Goal: Transaction & Acquisition: Purchase product/service

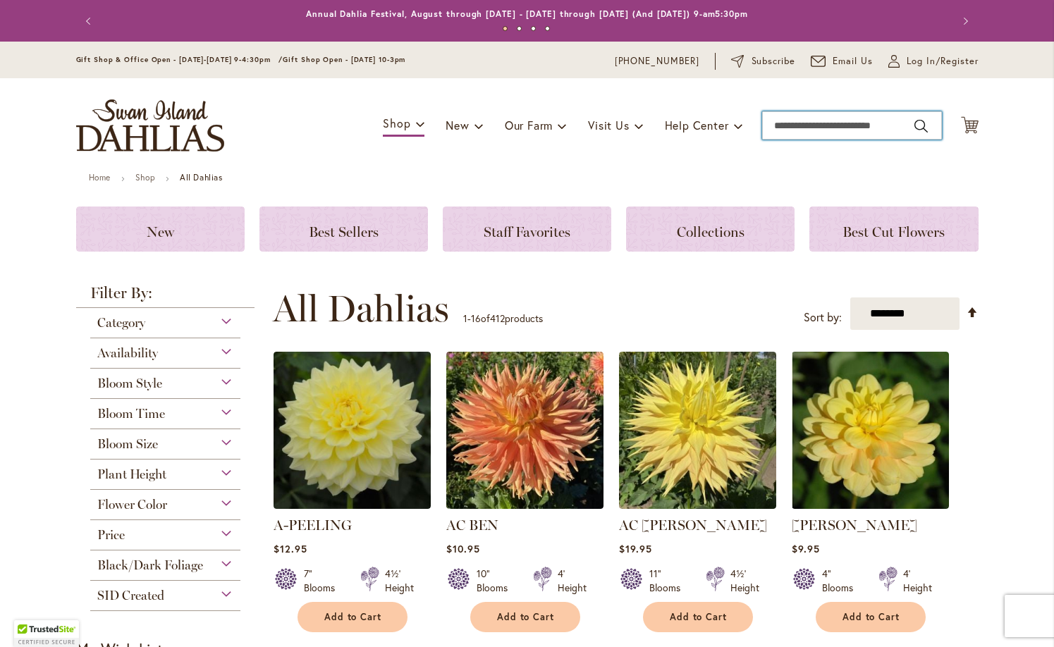
click at [814, 124] on input "Search" at bounding box center [852, 125] width 180 height 28
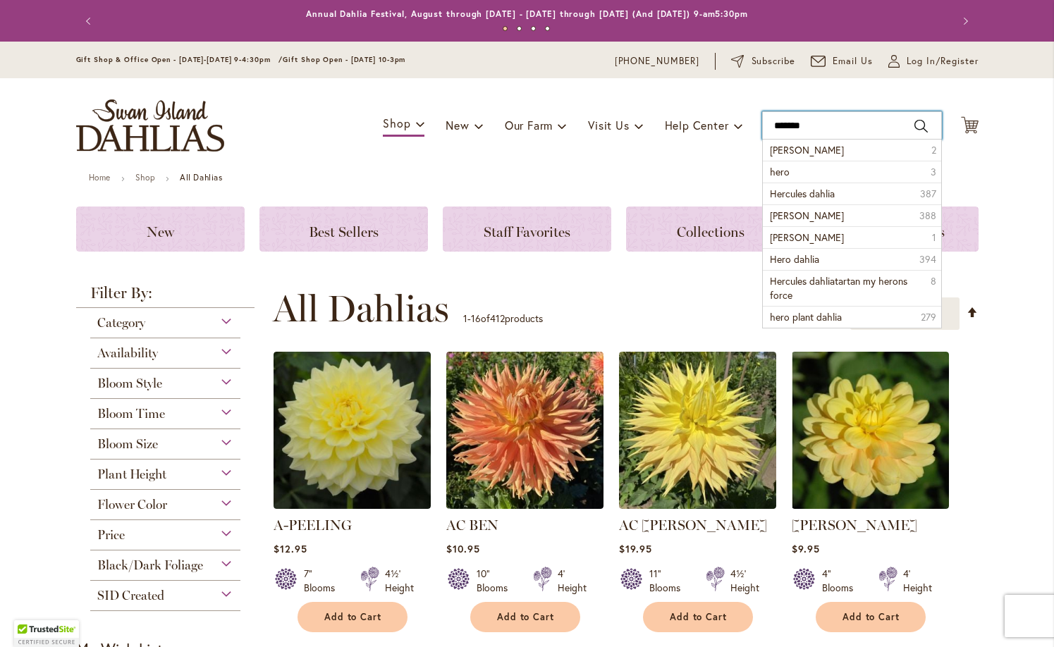
type input "********"
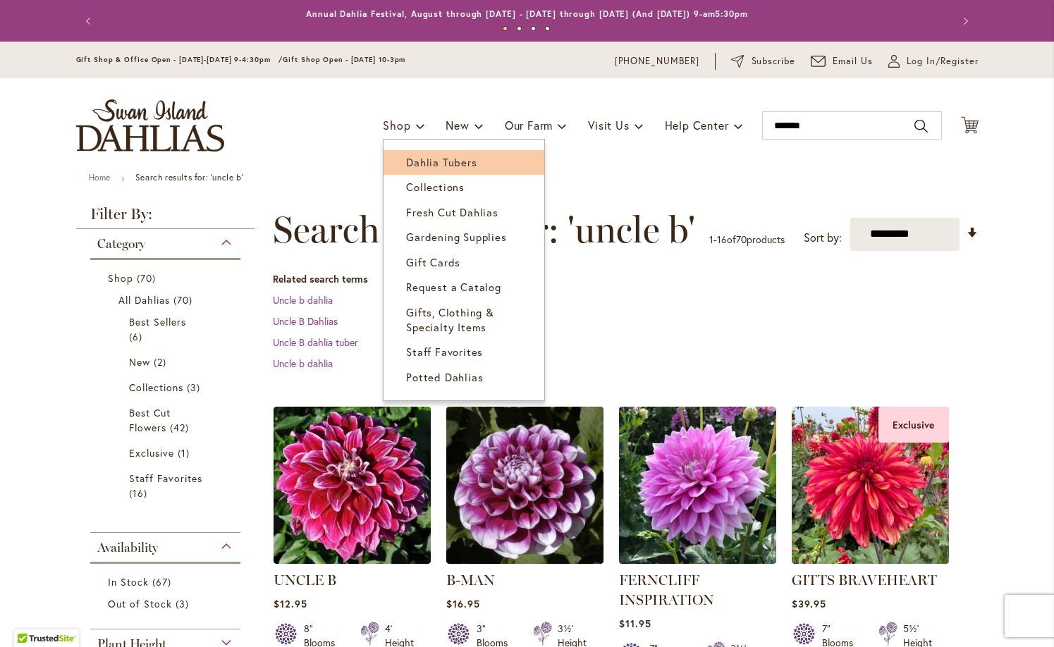
click at [407, 159] on span "Dahlia Tubers" at bounding box center [441, 162] width 70 height 14
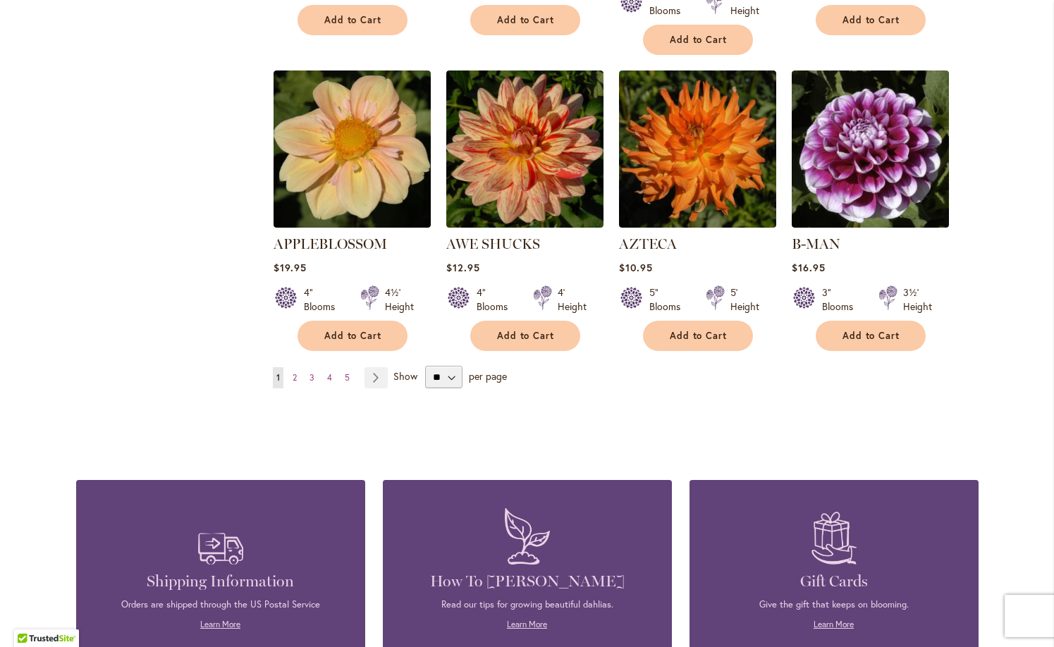
scroll to position [1191, 0]
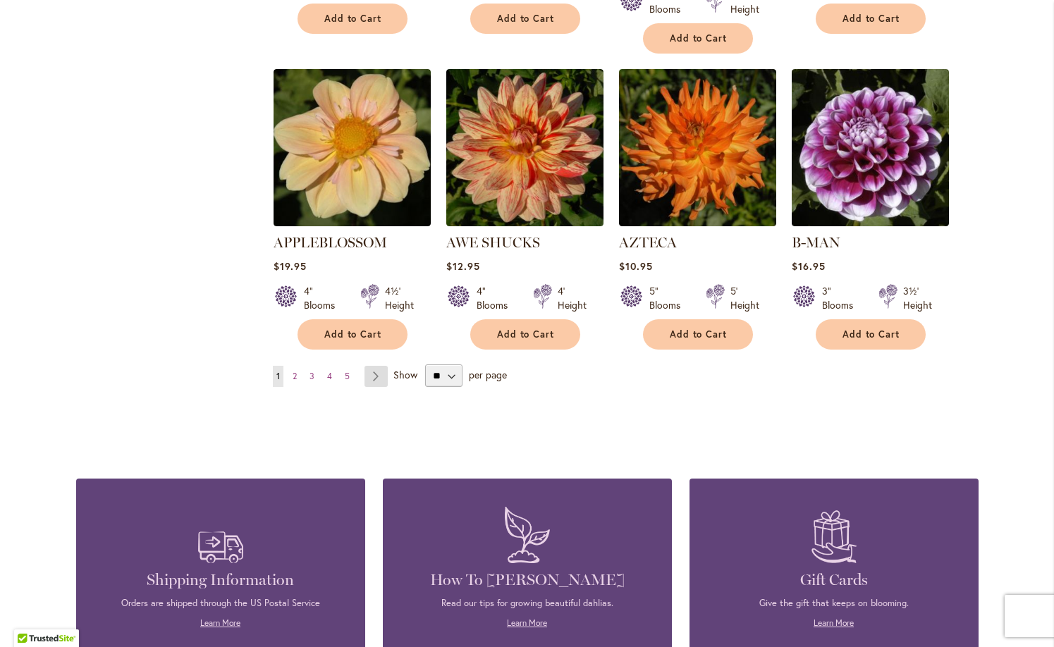
click at [374, 366] on link "Page Next" at bounding box center [375, 376] width 23 height 21
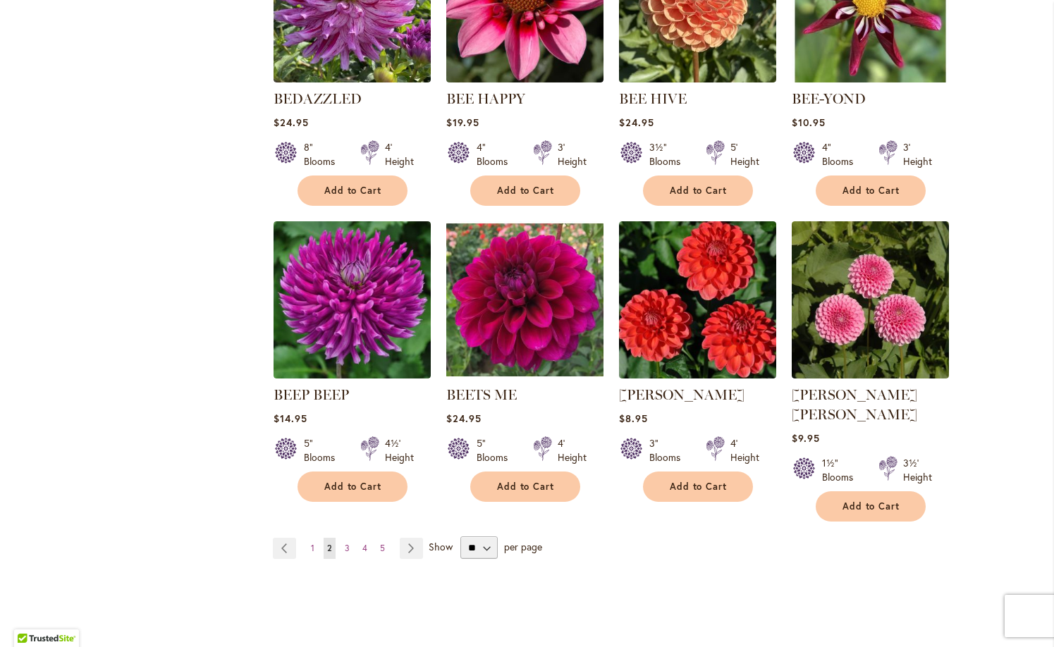
scroll to position [990, 0]
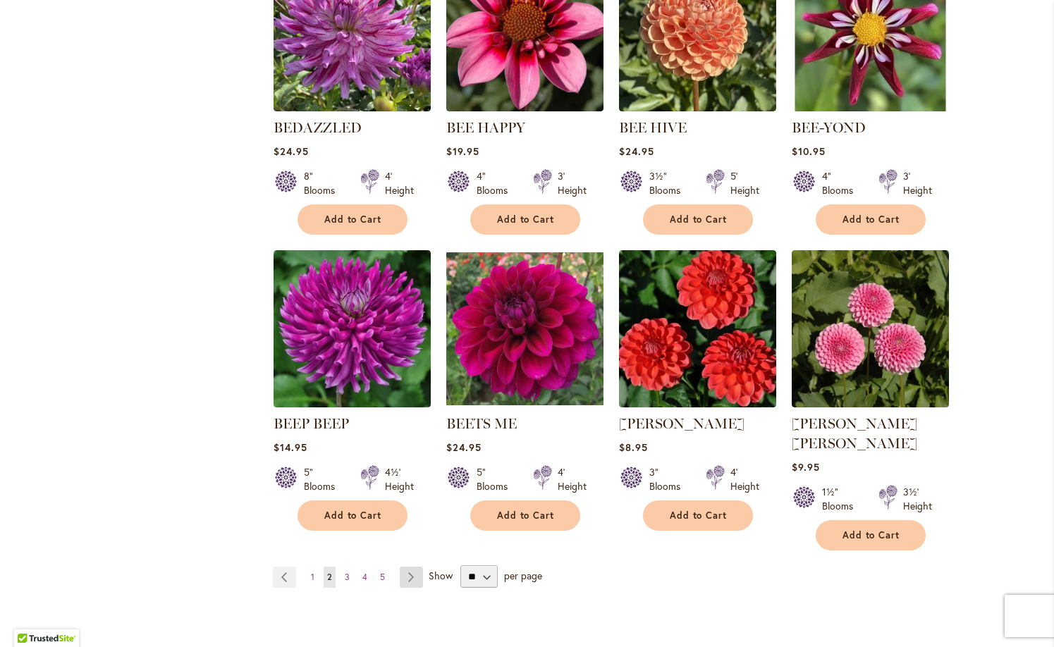
click at [407, 567] on link "Page Next" at bounding box center [411, 577] width 23 height 21
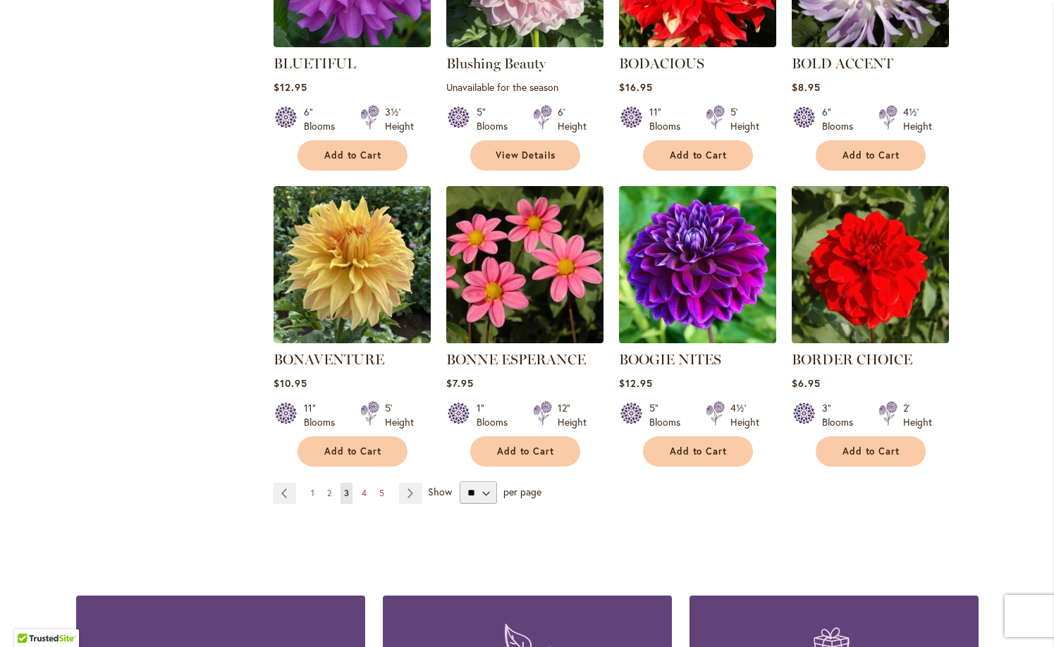
scroll to position [1055, 0]
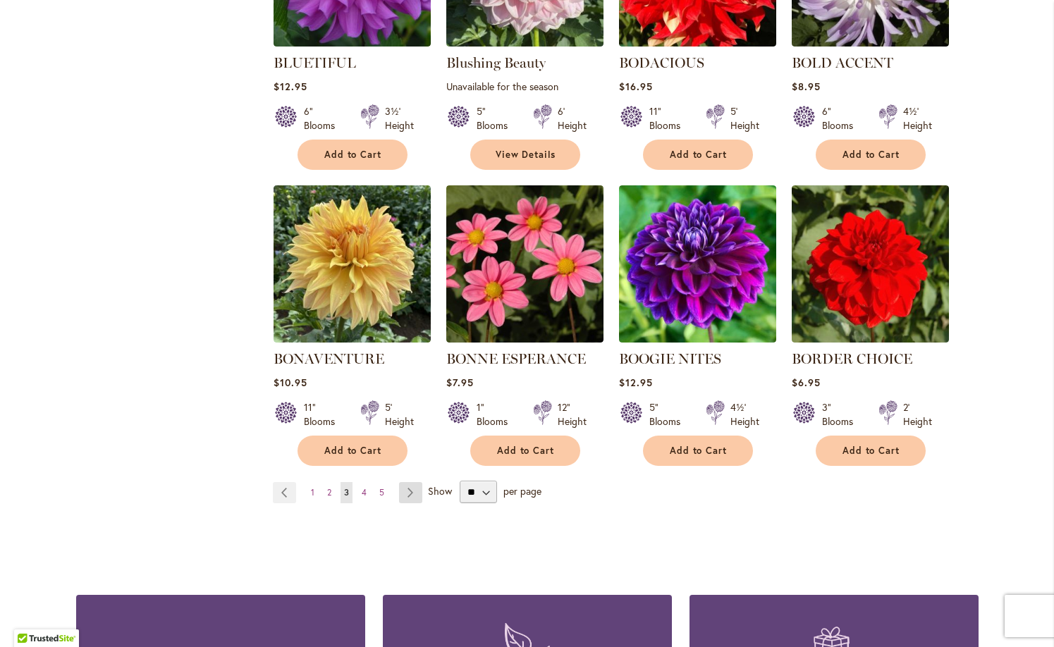
click at [405, 488] on link "Page Next" at bounding box center [410, 492] width 23 height 21
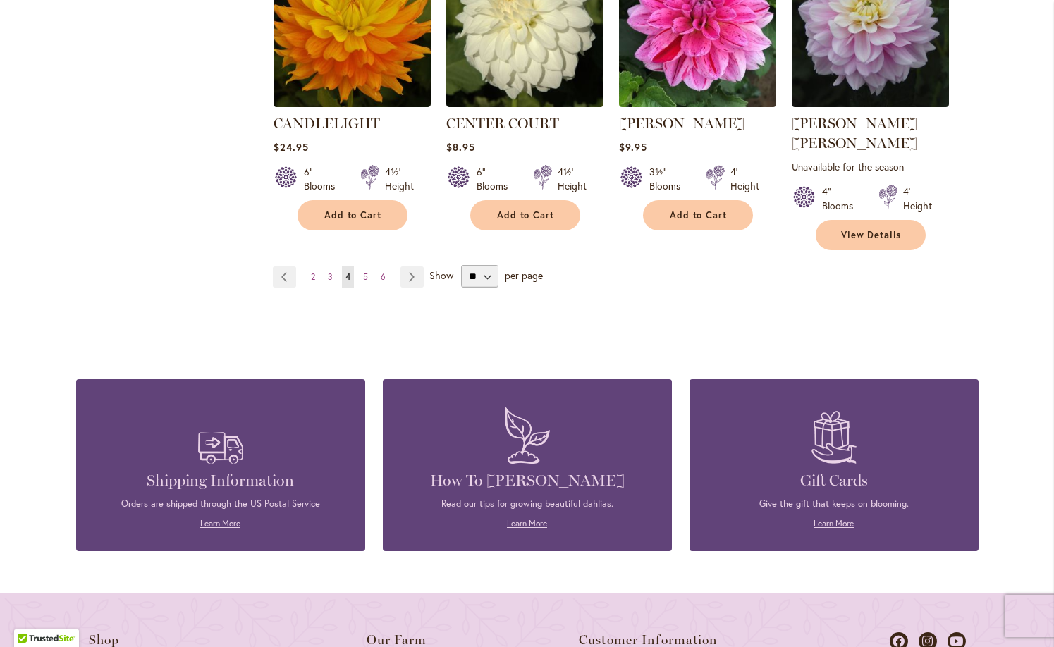
scroll to position [1310, 0]
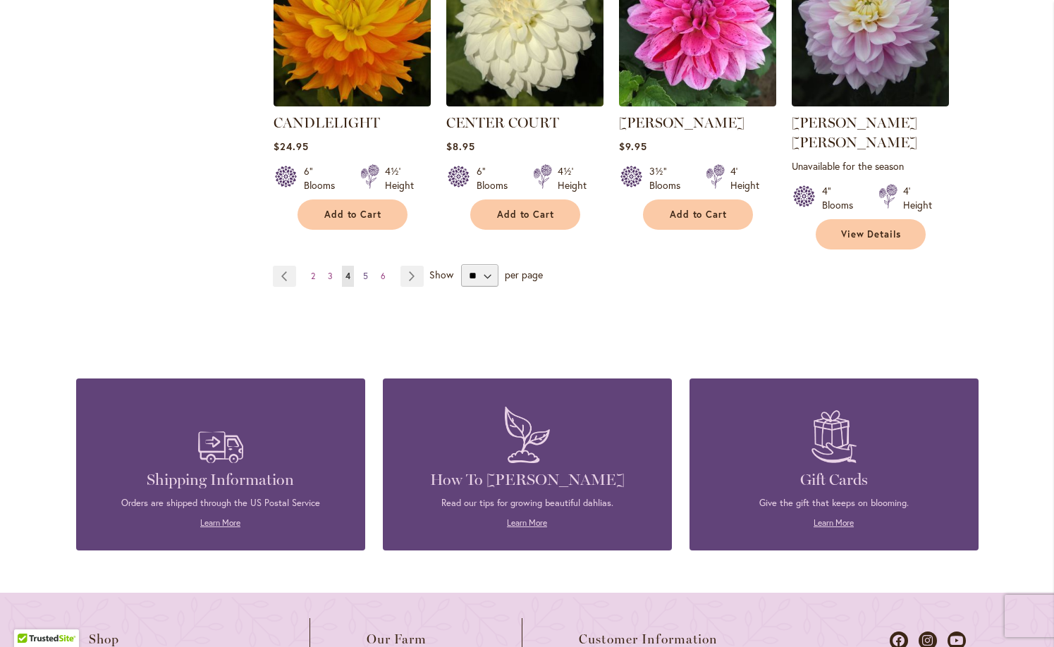
click at [361, 266] on link "Page 5" at bounding box center [366, 276] width 12 height 21
